Goal: Information Seeking & Learning: Learn about a topic

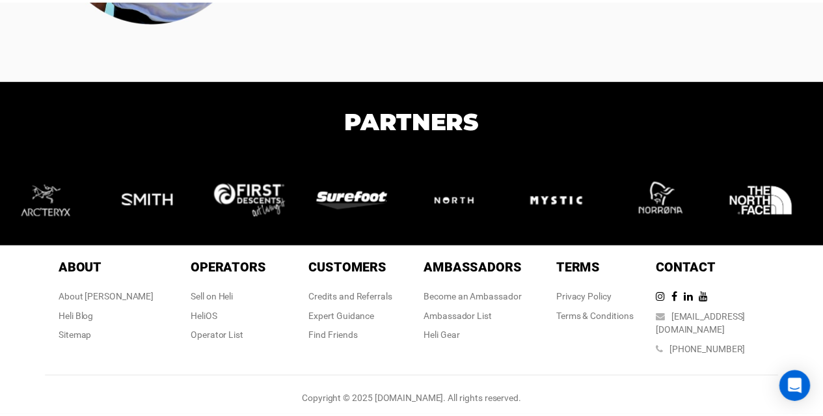
scroll to position [2788, 0]
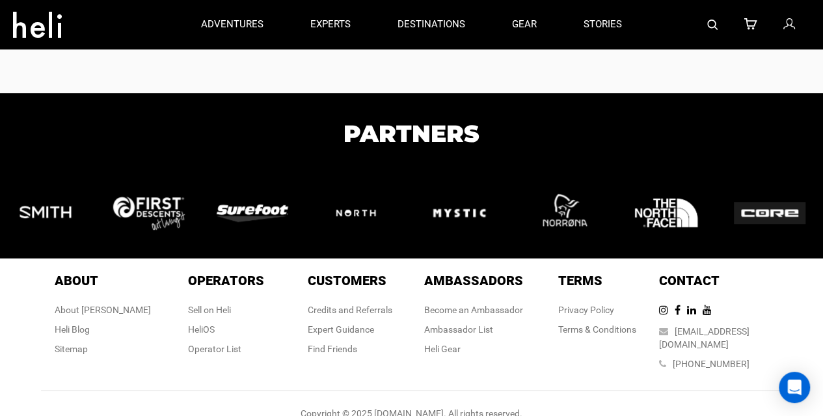
drag, startPoint x: 219, startPoint y: 348, endPoint x: 163, endPoint y: 387, distance: 68.2
click at [158, 407] on div "Copyright © 2025 [DOMAIN_NAME]. All rights reserved." at bounding box center [412, 413] width 742 height 13
click at [196, 344] on div "Operator List" at bounding box center [226, 348] width 76 height 13
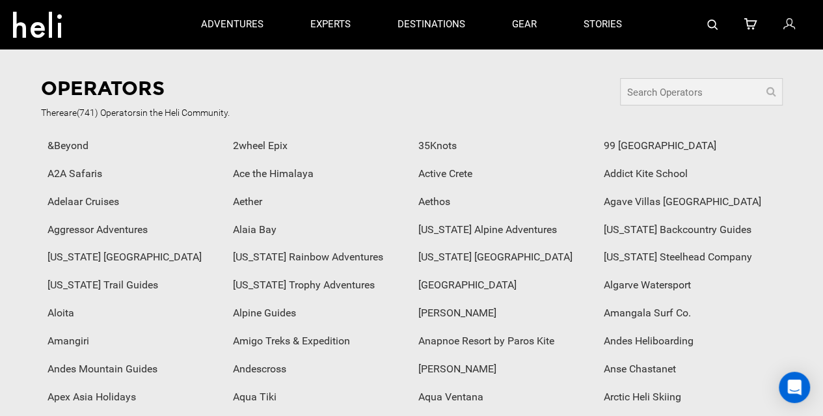
click at [673, 93] on input "text" at bounding box center [701, 91] width 163 height 27
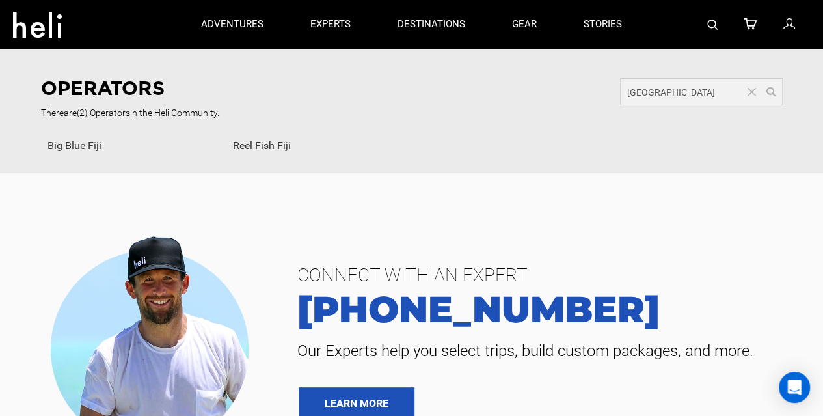
click at [659, 98] on input "[GEOGRAPHIC_DATA]" at bounding box center [701, 91] width 163 height 27
type input "kite"
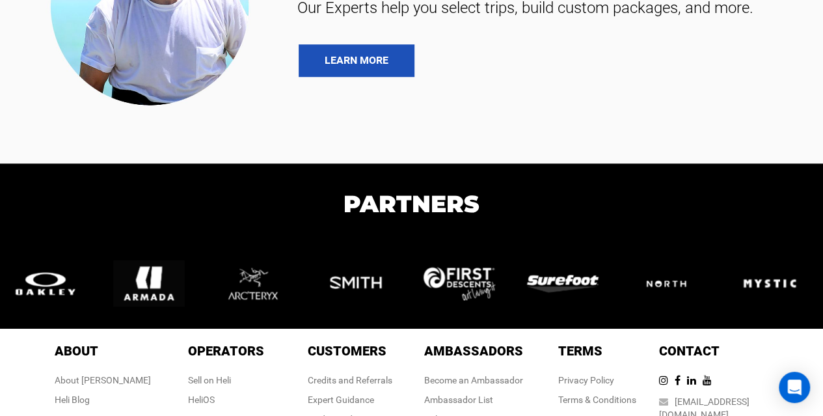
scroll to position [748, 0]
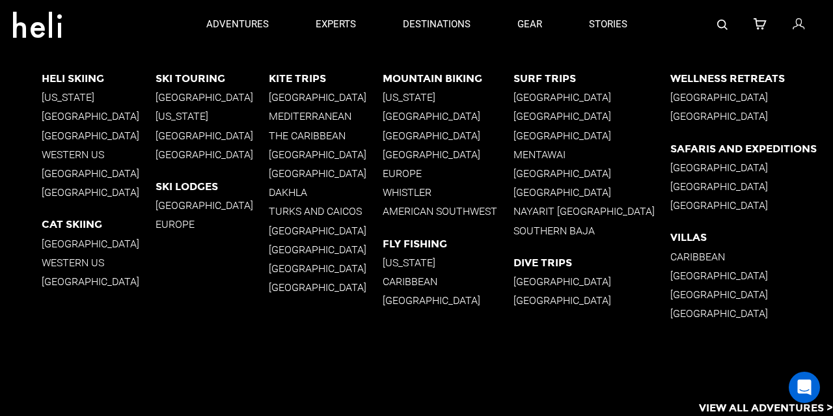
drag, startPoint x: 197, startPoint y: 132, endPoint x: 178, endPoint y: 134, distance: 18.3
click at [178, 134] on p "[GEOGRAPHIC_DATA]" at bounding box center [213, 135] width 114 height 12
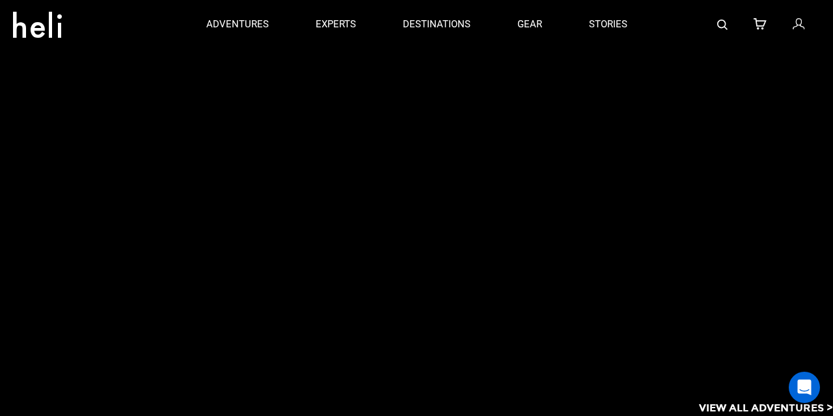
click at [178, 134] on div at bounding box center [437, 214] width 791 height 331
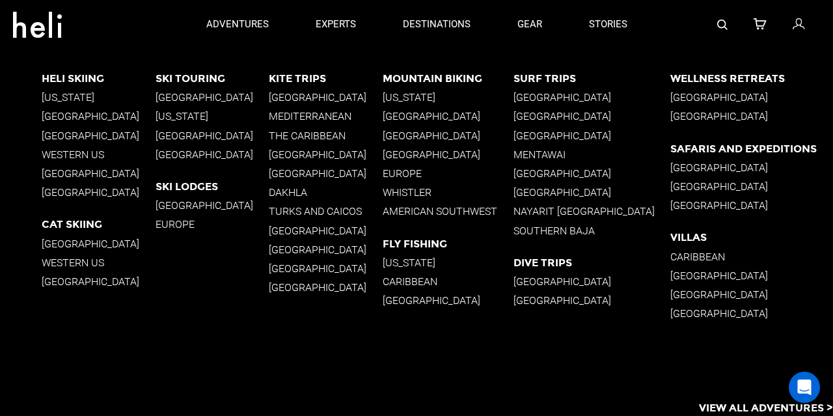
click at [174, 113] on p "[US_STATE]" at bounding box center [213, 116] width 114 height 12
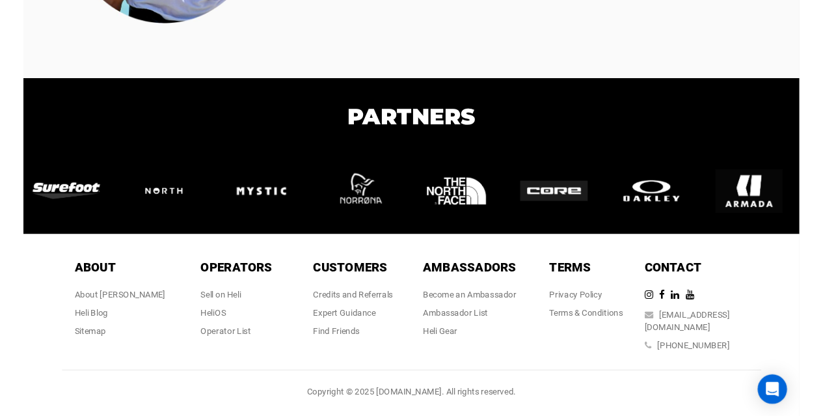
scroll to position [3336, 0]
